Goal: Register for event/course: Sign up to attend an event or enroll in a course

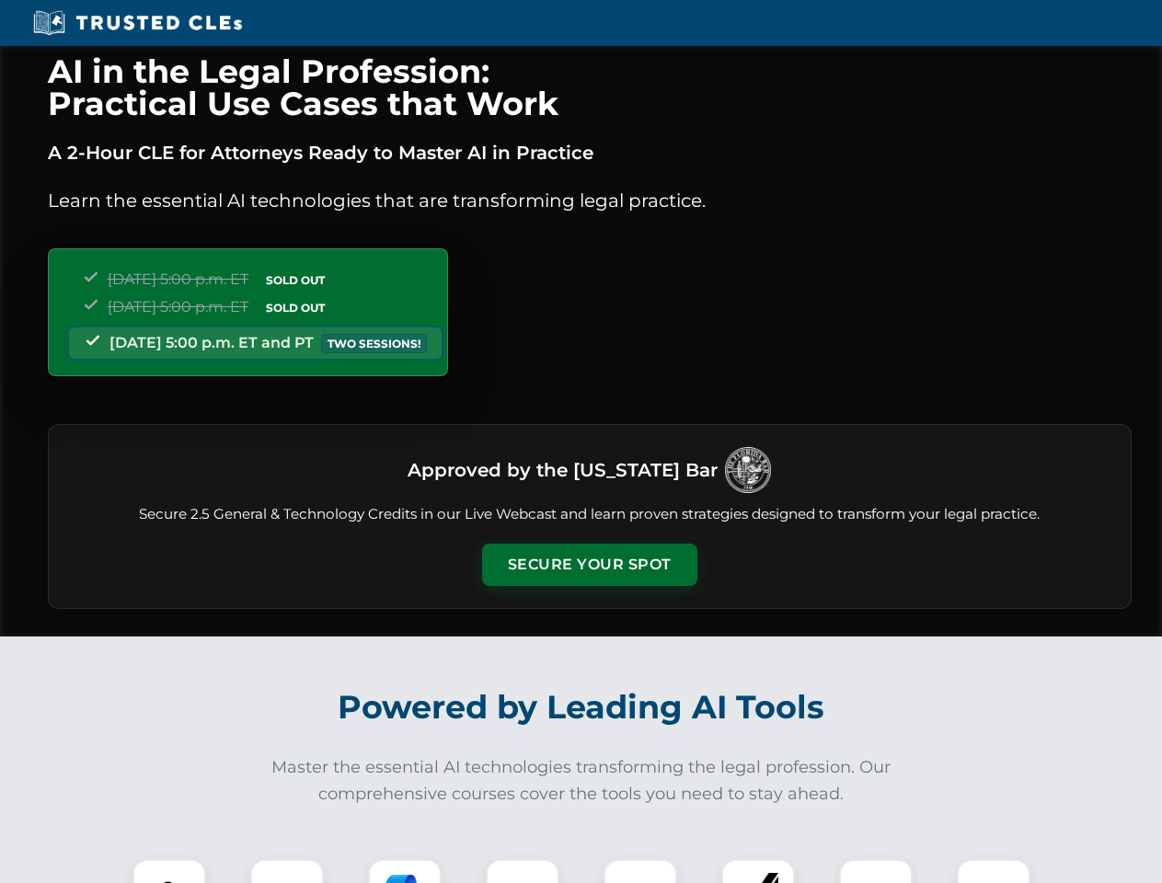
click at [589, 565] on button "Secure Your Spot" at bounding box center [589, 565] width 215 height 42
click at [169, 871] on img at bounding box center [169, 895] width 53 height 53
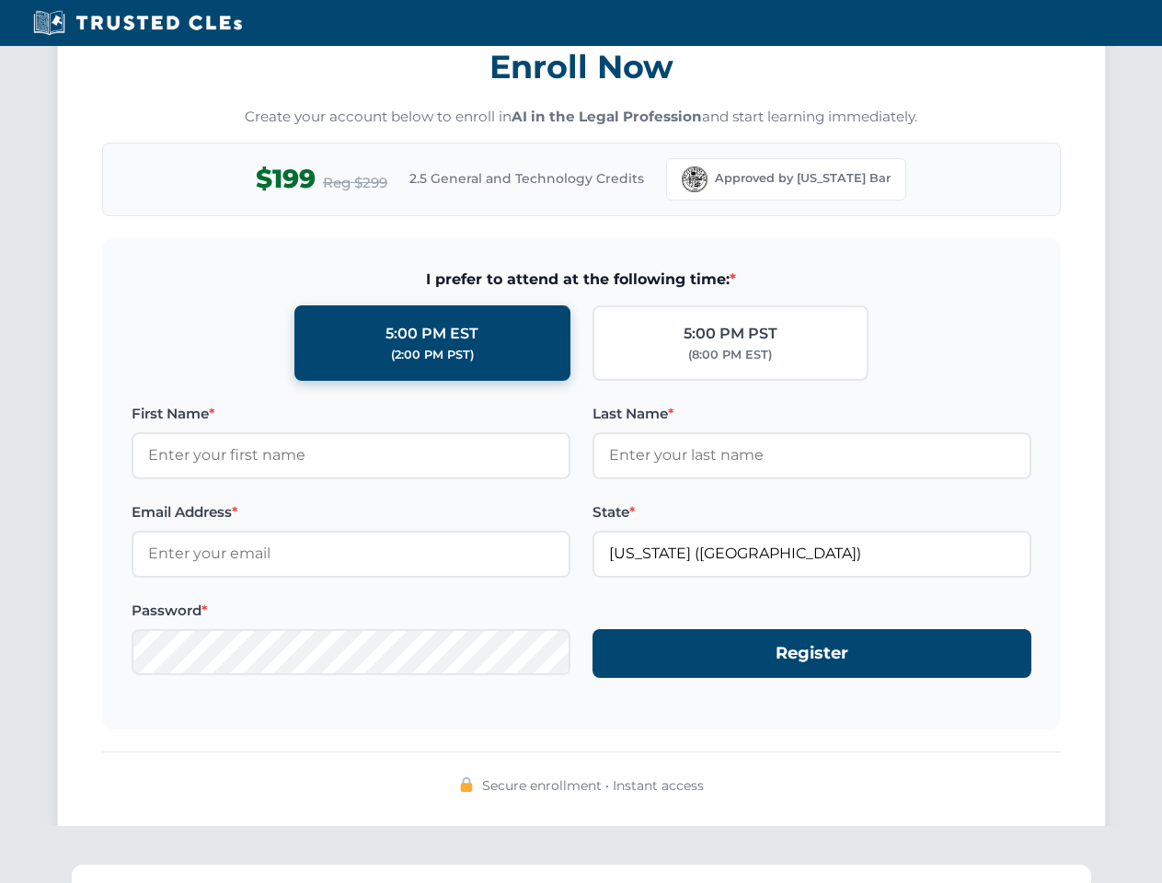
scroll to position [1806, 0]
